Goal: Information Seeking & Learning: Learn about a topic

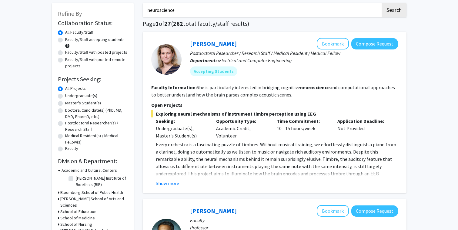
scroll to position [22, 0]
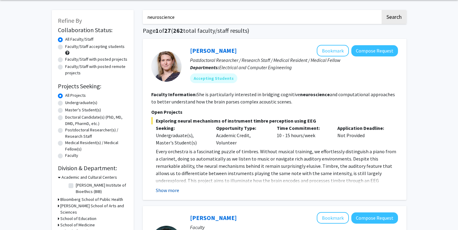
click at [173, 190] on button "Show more" at bounding box center [167, 189] width 23 height 7
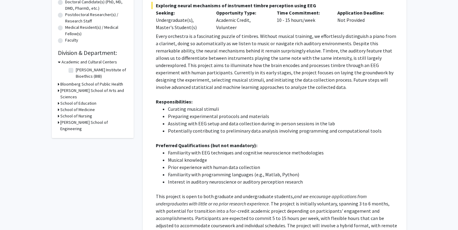
scroll to position [137, 0]
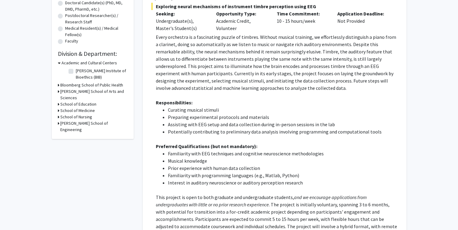
click at [221, 91] on p "Every orchestra is a fascinating puzzle of timbres. Without musical training, w…" at bounding box center [277, 62] width 242 height 58
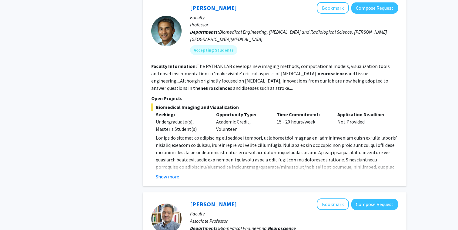
scroll to position [424, 0]
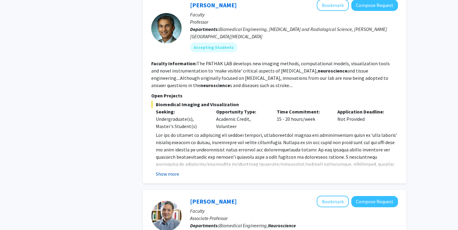
click at [165, 170] on button "Show more" at bounding box center [167, 173] width 23 height 7
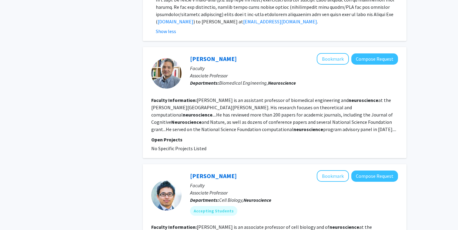
scroll to position [609, 0]
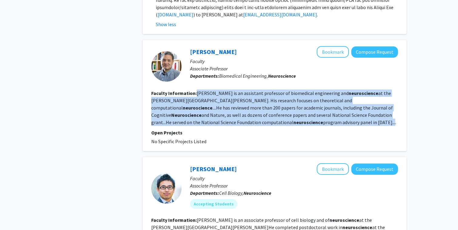
drag, startPoint x: 196, startPoint y: 84, endPoint x: 296, endPoint y: 116, distance: 104.3
click at [296, 116] on section "Faculty Information: [PERSON_NAME] is an assistant professor of biomedical engi…" at bounding box center [274, 107] width 246 height 36
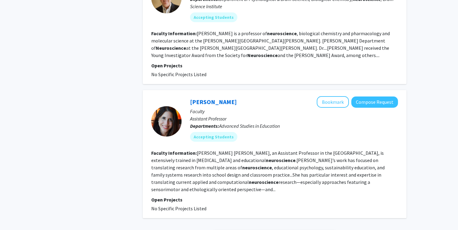
scroll to position [1411, 0]
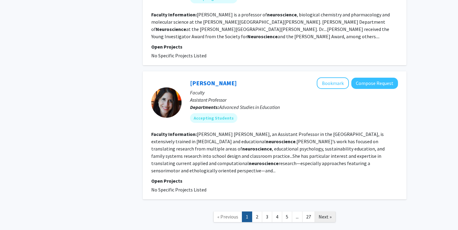
click at [320, 213] on span "Next »" at bounding box center [324, 216] width 13 height 6
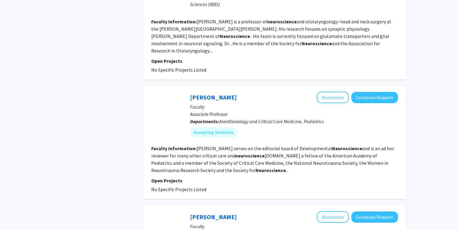
scroll to position [1103, 0]
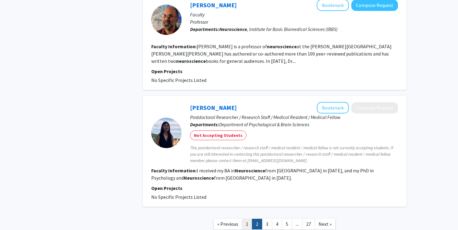
click at [247, 218] on link "1" at bounding box center [247, 223] width 10 height 11
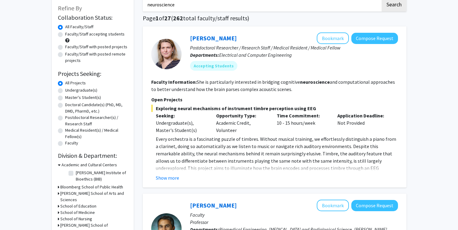
scroll to position [36, 0]
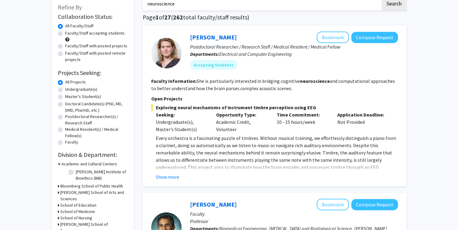
click at [165, 182] on div "[PERSON_NAME] Bookmark Compose Request Postdoctoral Researcher / Research Staff…" at bounding box center [274, 105] width 263 height 161
click at [166, 180] on div "[PERSON_NAME] Bookmark Compose Request Postdoctoral Researcher / Research Staff…" at bounding box center [274, 105] width 263 height 161
click at [168, 179] on button "Show more" at bounding box center [167, 176] width 23 height 7
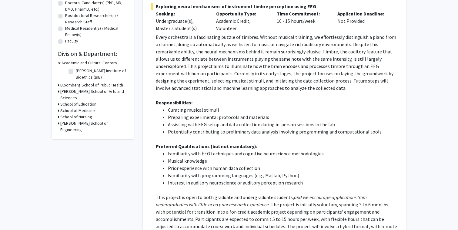
scroll to position [137, 0]
drag, startPoint x: 173, startPoint y: 123, endPoint x: 317, endPoint y: 123, distance: 144.1
click at [317, 123] on li "Assisting with EEG setup and data collection during in-person sessions in the l…" at bounding box center [283, 123] width 230 height 7
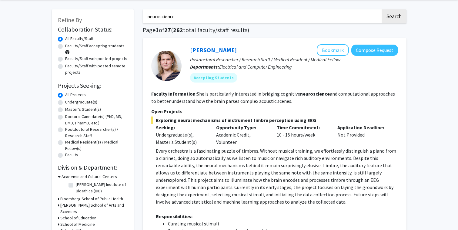
scroll to position [0, 0]
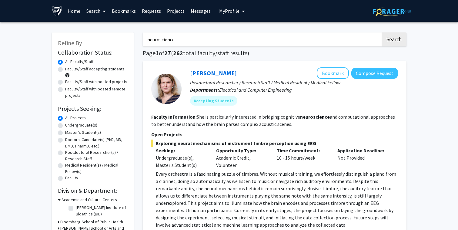
drag, startPoint x: 218, startPoint y: 38, endPoint x: 135, endPoint y: 38, distance: 82.7
click at [185, 38] on input "neuroscience" at bounding box center [262, 39] width 238 height 14
drag, startPoint x: 185, startPoint y: 39, endPoint x: 141, endPoint y: 38, distance: 44.5
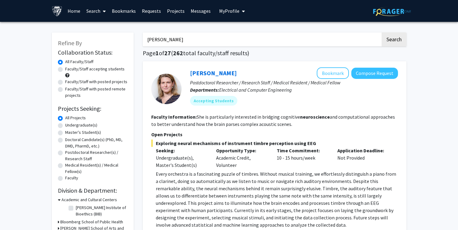
click at [381, 32] on button "Search" at bounding box center [393, 39] width 25 height 14
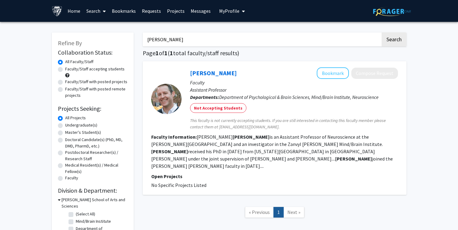
drag, startPoint x: 163, startPoint y: 41, endPoint x: 123, endPoint y: 40, distance: 40.3
click at [123, 40] on div "Refine By Collaboration Status: Collaboration Status All Faculty/Staff Collabor…" at bounding box center [228, 142] width 363 height 232
click at [381, 32] on button "Search" at bounding box center [393, 39] width 25 height 14
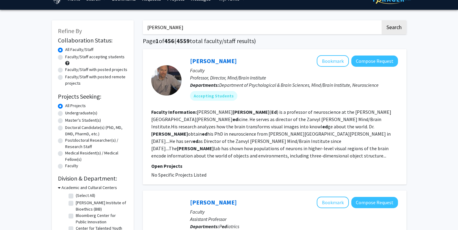
scroll to position [7, 0]
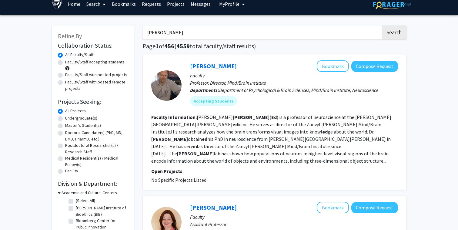
drag, startPoint x: 186, startPoint y: 33, endPoint x: 101, endPoint y: 33, distance: 85.4
type input "[PERSON_NAME]"
click at [381, 25] on button "Search" at bounding box center [393, 32] width 25 height 14
